Goal: Task Accomplishment & Management: Manage account settings

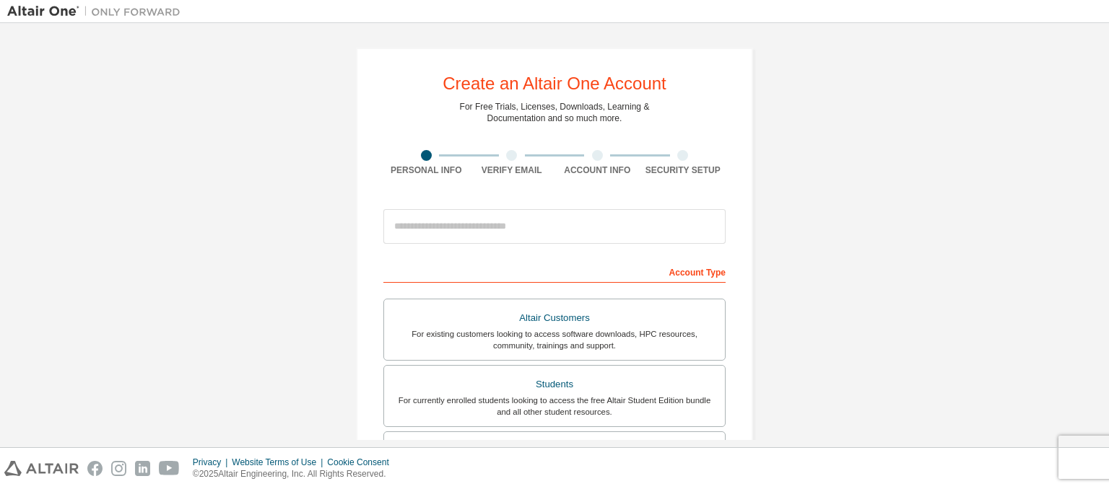
click at [55, 11] on img at bounding box center [97, 11] width 180 height 14
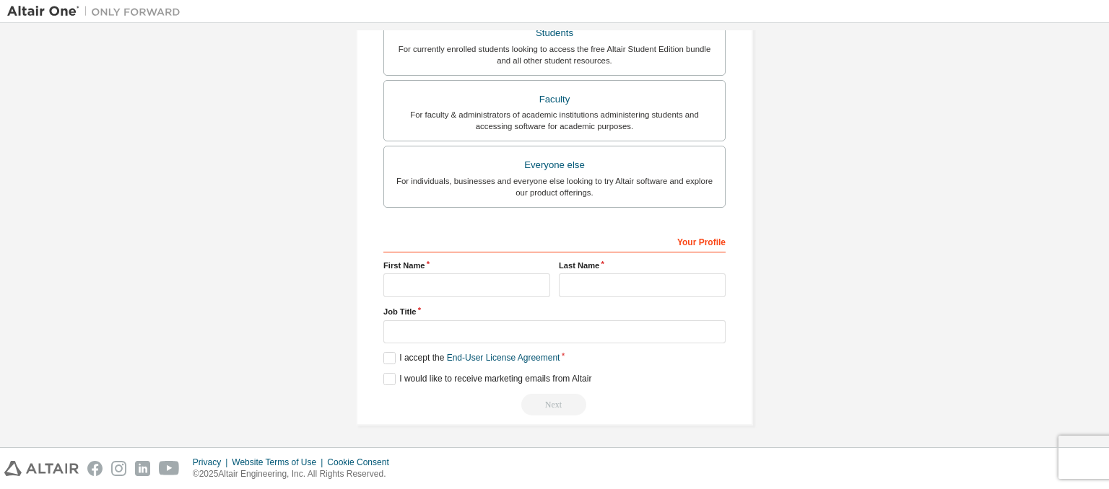
scroll to position [347, 0]
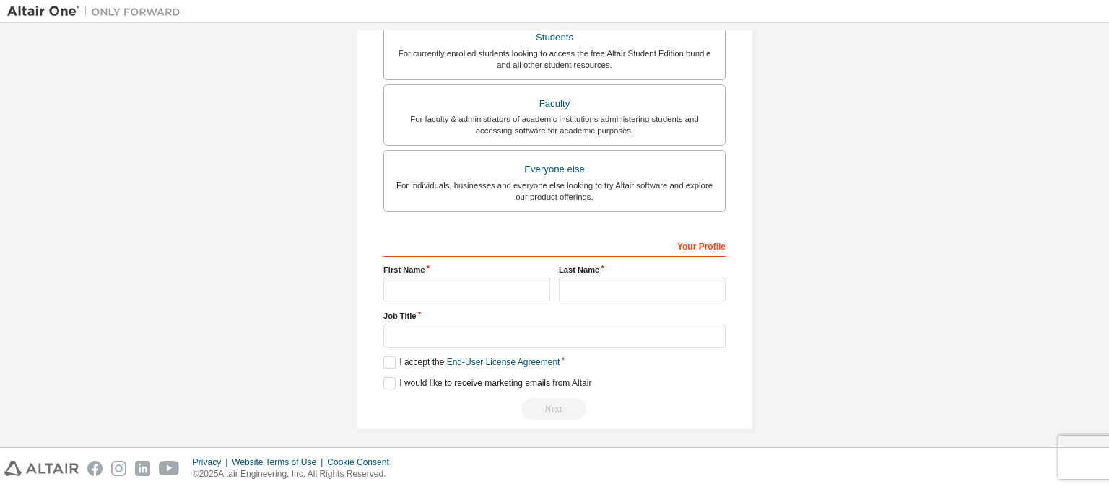
click at [28, 468] on img at bounding box center [41, 468] width 74 height 15
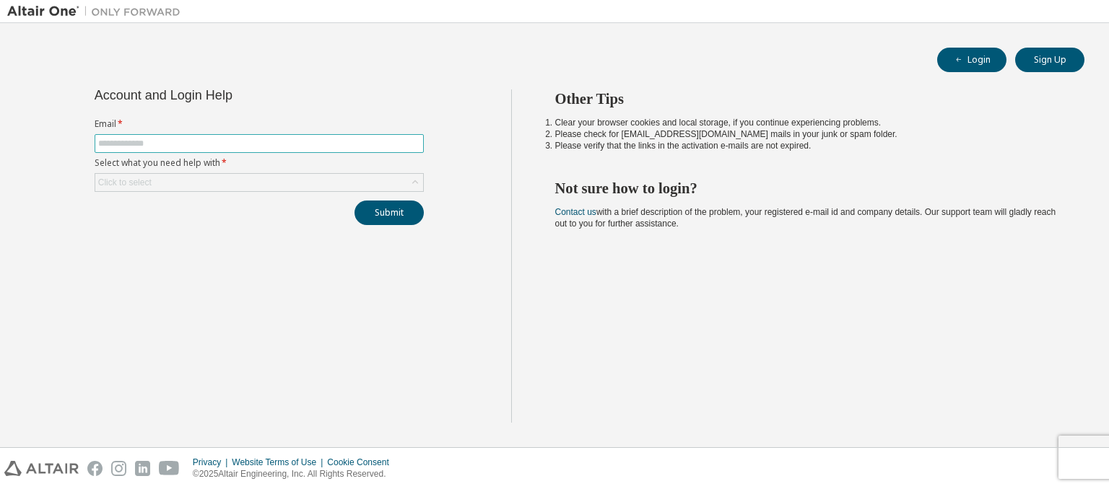
click at [280, 144] on input "text" at bounding box center [259, 144] width 322 height 12
type input "**********"
click at [292, 180] on div "Click to select" at bounding box center [259, 182] width 328 height 17
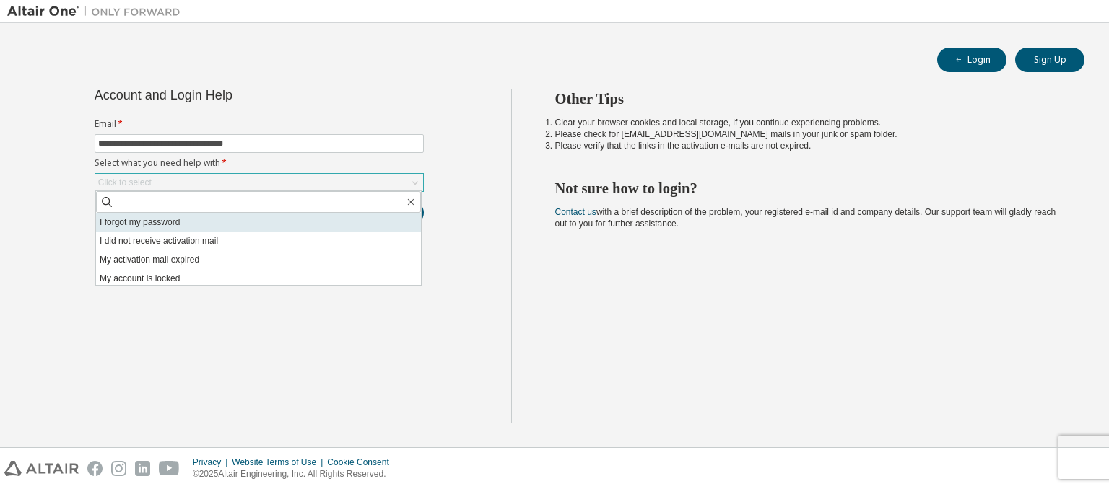
click at [192, 214] on li "I forgot my password" at bounding box center [258, 222] width 325 height 19
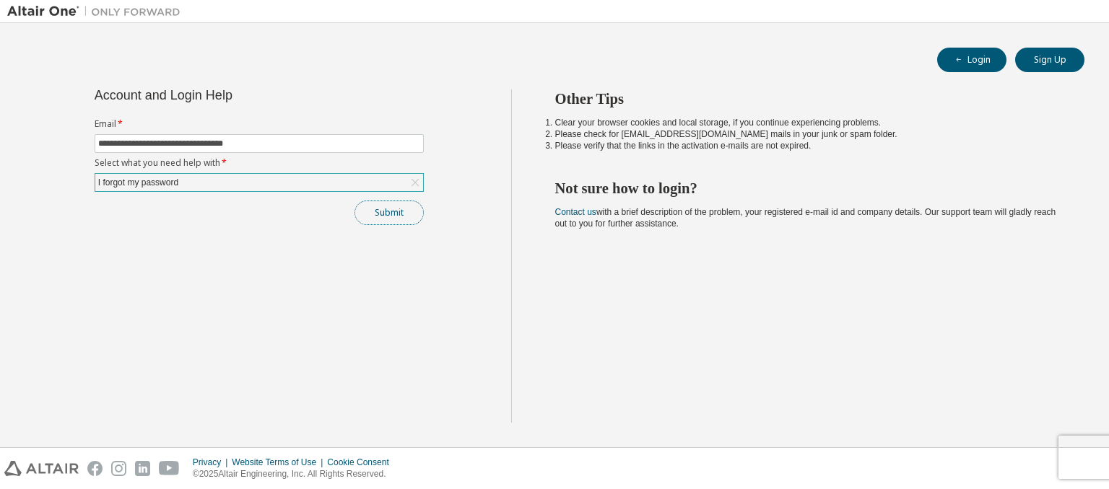
click at [367, 217] on button "Submit" at bounding box center [388, 213] width 69 height 25
